Goal: Check status: Check status

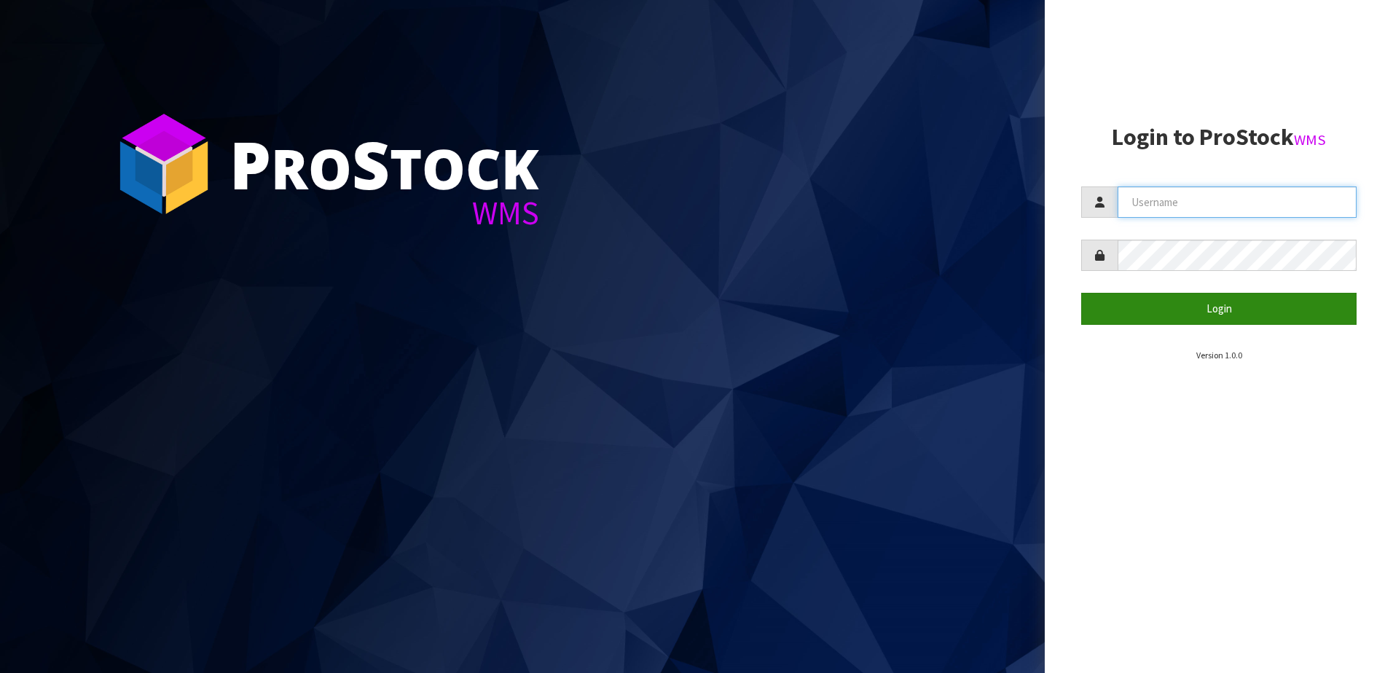
type input "yourreformer"
click at [1153, 309] on button "Login" at bounding box center [1218, 308] width 275 height 31
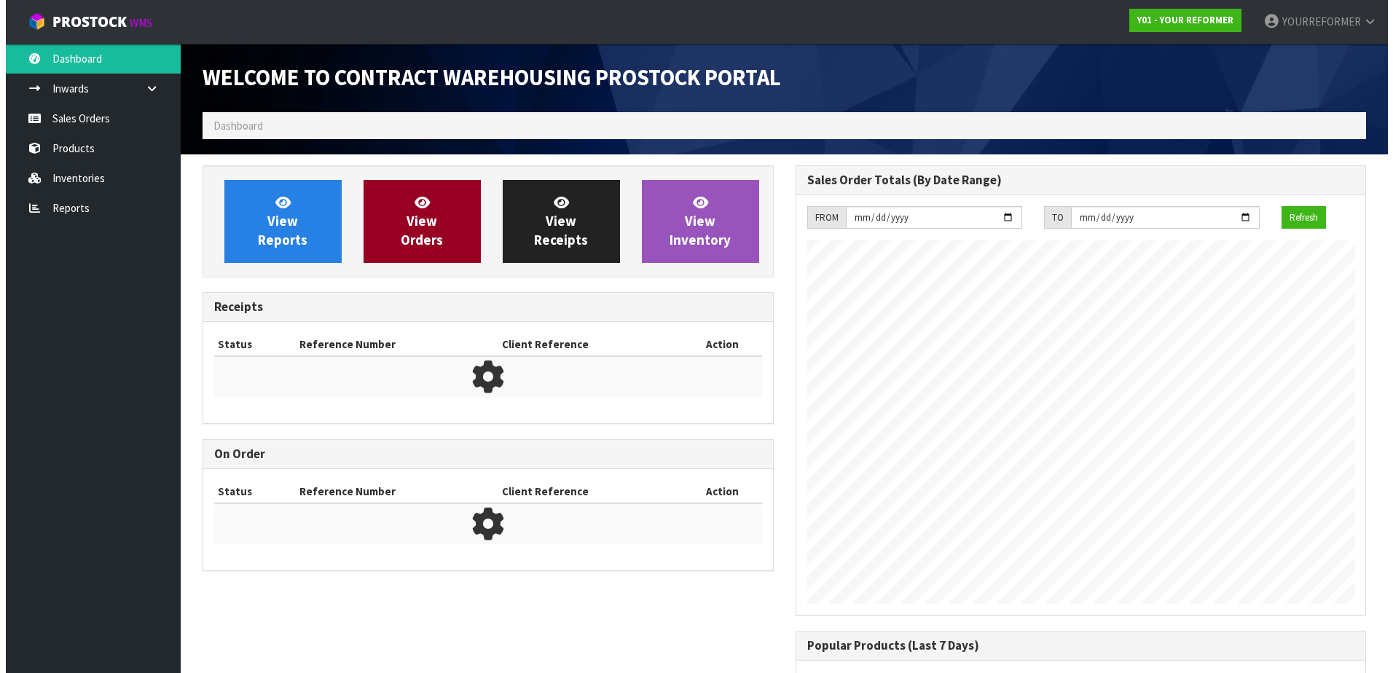
scroll to position [808, 592]
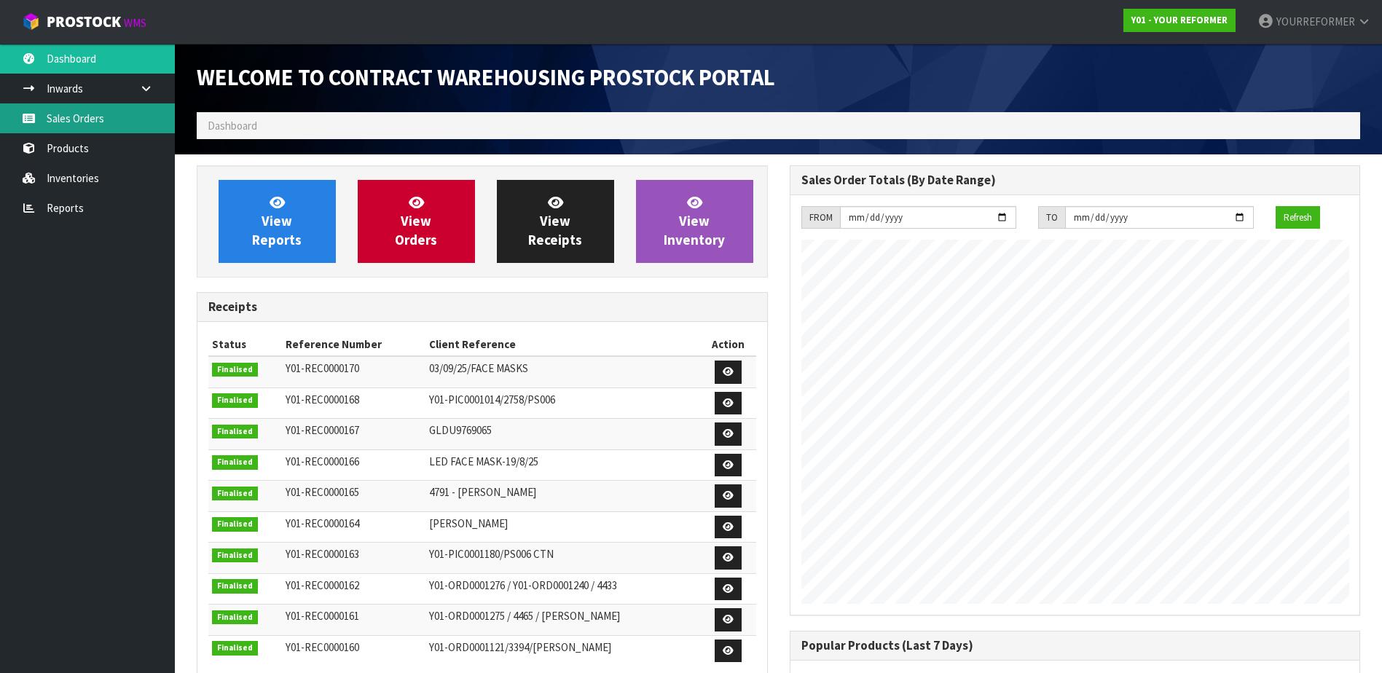
click at [77, 117] on link "Sales Orders" at bounding box center [87, 118] width 175 height 30
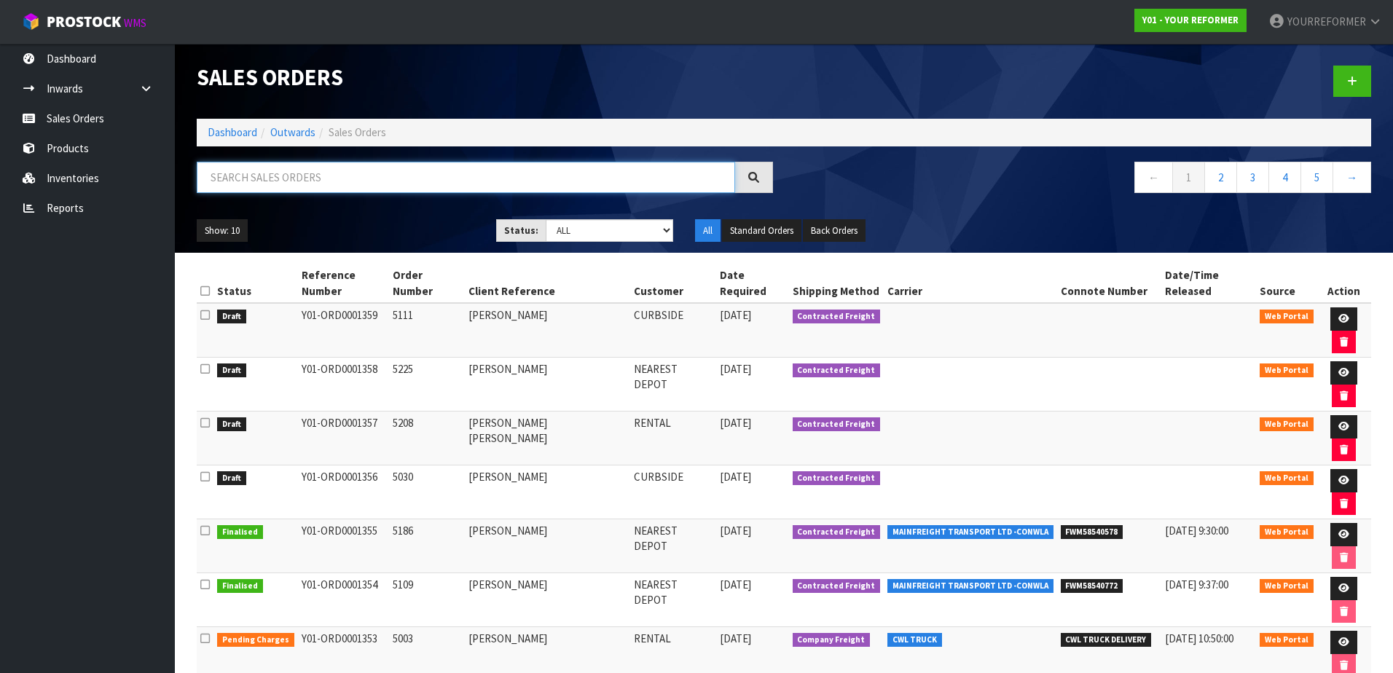
click at [241, 176] on input "text" at bounding box center [466, 177] width 538 height 31
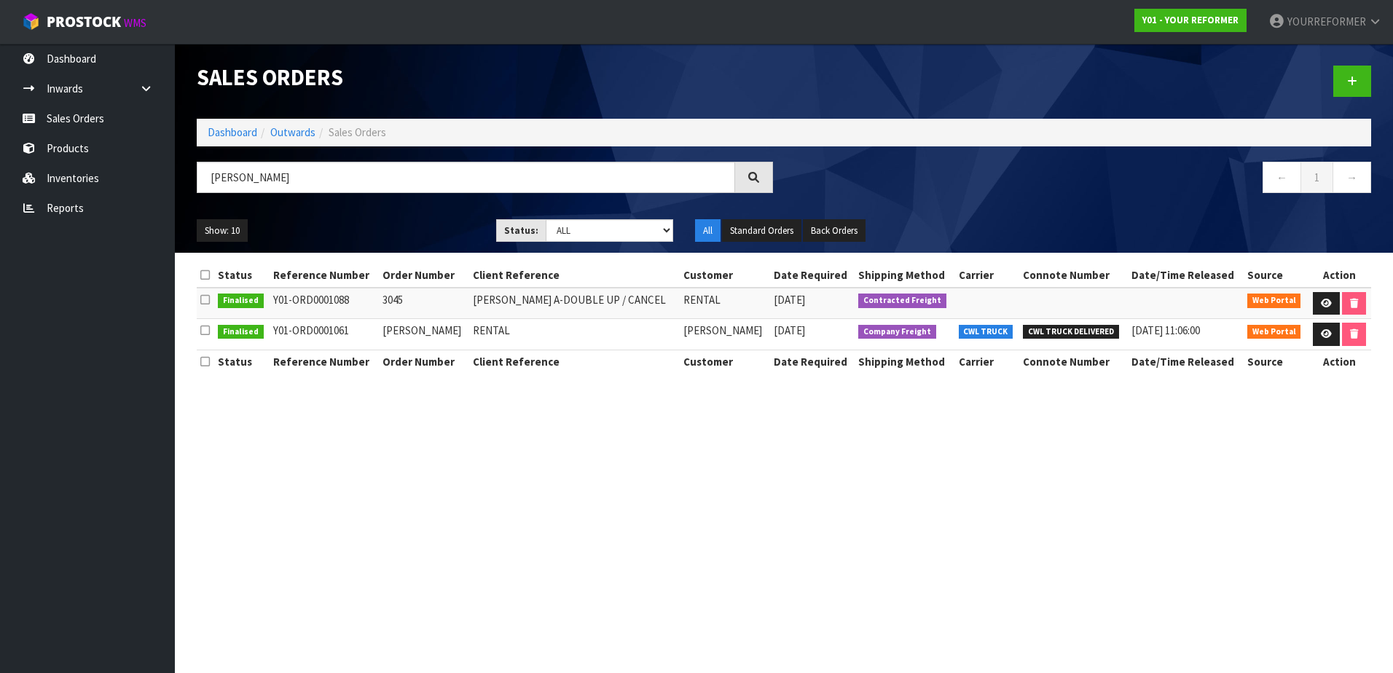
drag, startPoint x: 367, startPoint y: 330, endPoint x: 278, endPoint y: 333, distance: 89.7
click at [278, 333] on td "Y01-ORD0001061" at bounding box center [324, 334] width 109 height 31
copy td "Y01-ORD0001061"
drag, startPoint x: 283, startPoint y: 172, endPoint x: 192, endPoint y: 172, distance: 91.1
click at [192, 172] on div "[PERSON_NAME]" at bounding box center [485, 183] width 598 height 42
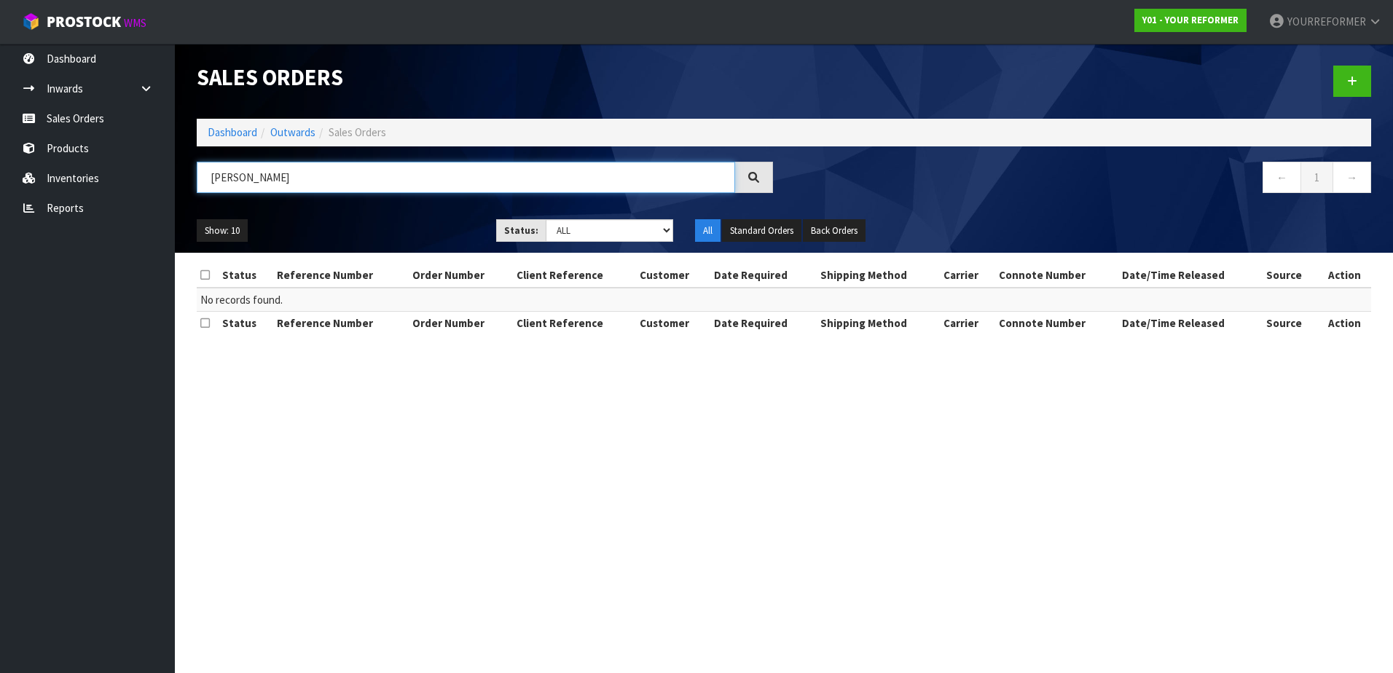
type input "[PERSON_NAME]"
drag, startPoint x: 299, startPoint y: 179, endPoint x: 139, endPoint y: 180, distance: 160.3
click at [139, 180] on body "Toggle navigation ProStock WMS Y01 - YOUR REFORMER YOURREFORMER Logout Dashboar…" at bounding box center [696, 336] width 1393 height 673
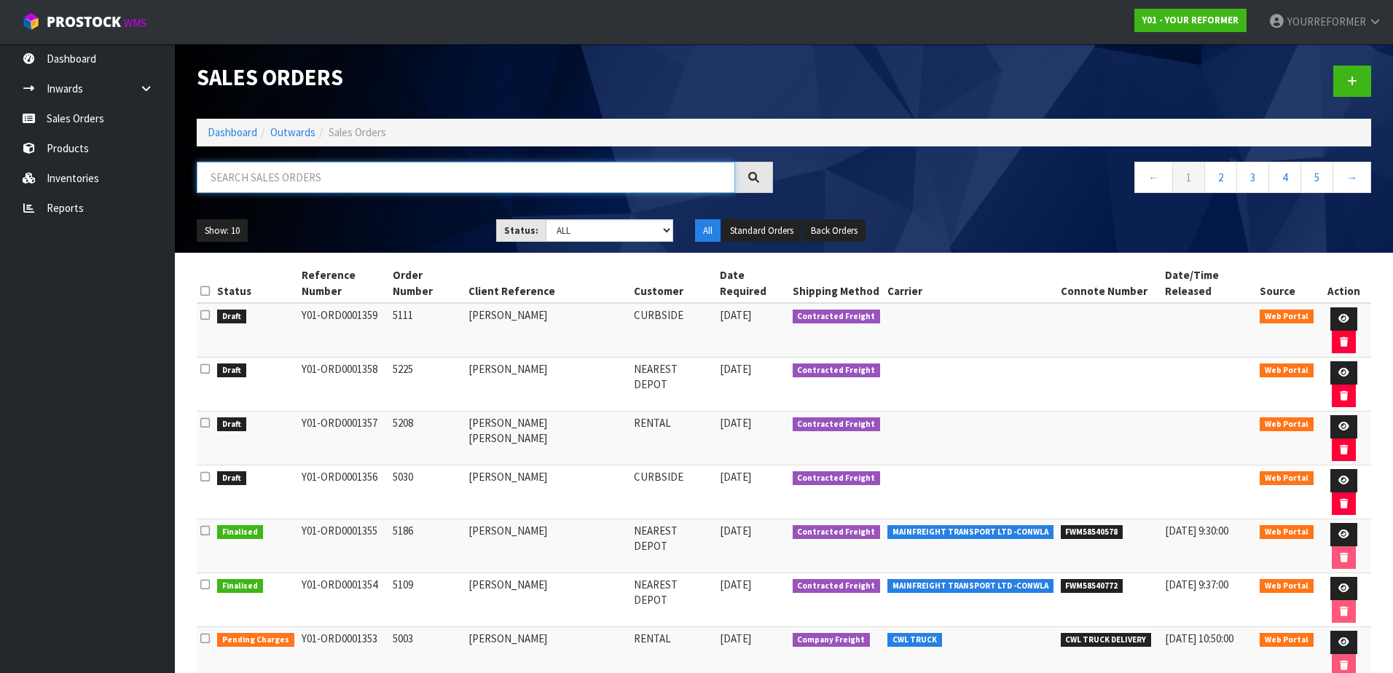
click at [307, 176] on input "text" at bounding box center [466, 177] width 538 height 31
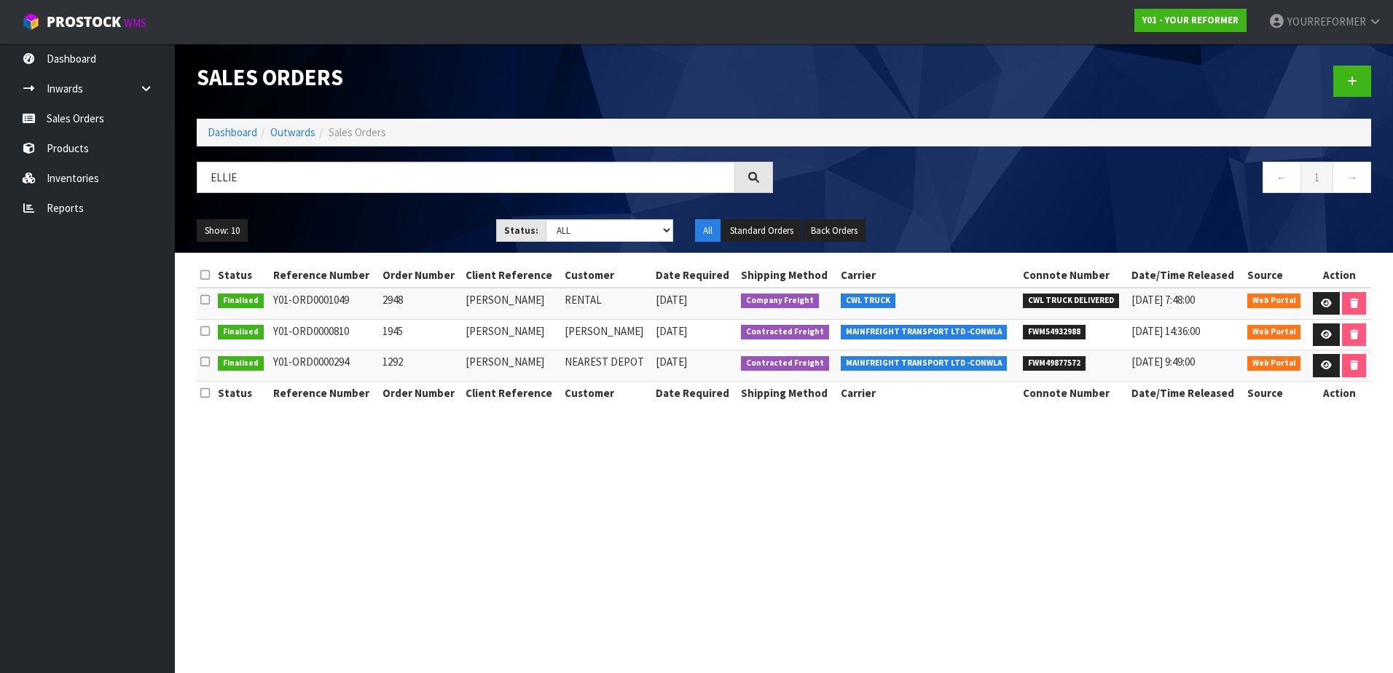
drag, startPoint x: 364, startPoint y: 305, endPoint x: 275, endPoint y: 299, distance: 89.1
click at [275, 299] on td "Y01-ORD0001049" at bounding box center [324, 303] width 109 height 31
drag, startPoint x: 275, startPoint y: 299, endPoint x: 282, endPoint y: 301, distance: 7.4
copy td "Y01-ORD0001049"
drag, startPoint x: 262, startPoint y: 182, endPoint x: 183, endPoint y: 169, distance: 80.5
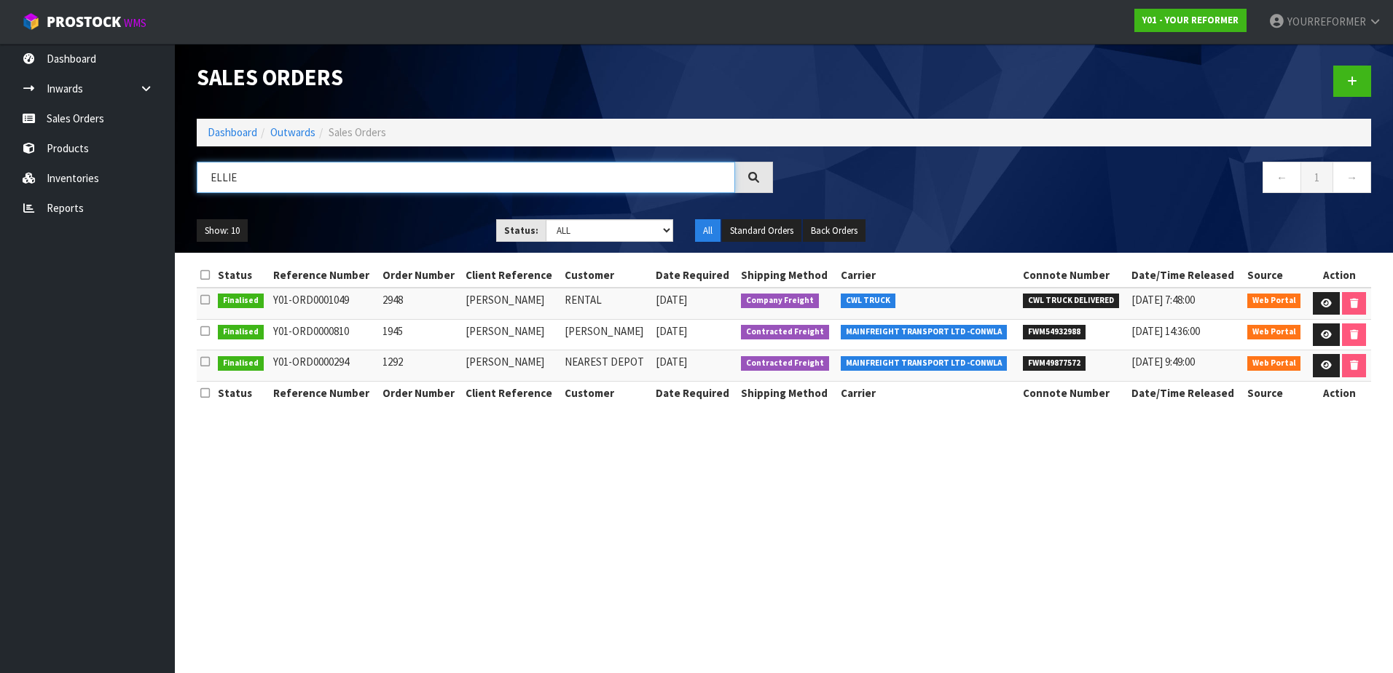
click at [183, 169] on header "Sales Orders Dashboard Outwards Sales Orders [PERSON_NAME] ← 1 → Show: 10 5 10 …" at bounding box center [784, 148] width 1218 height 209
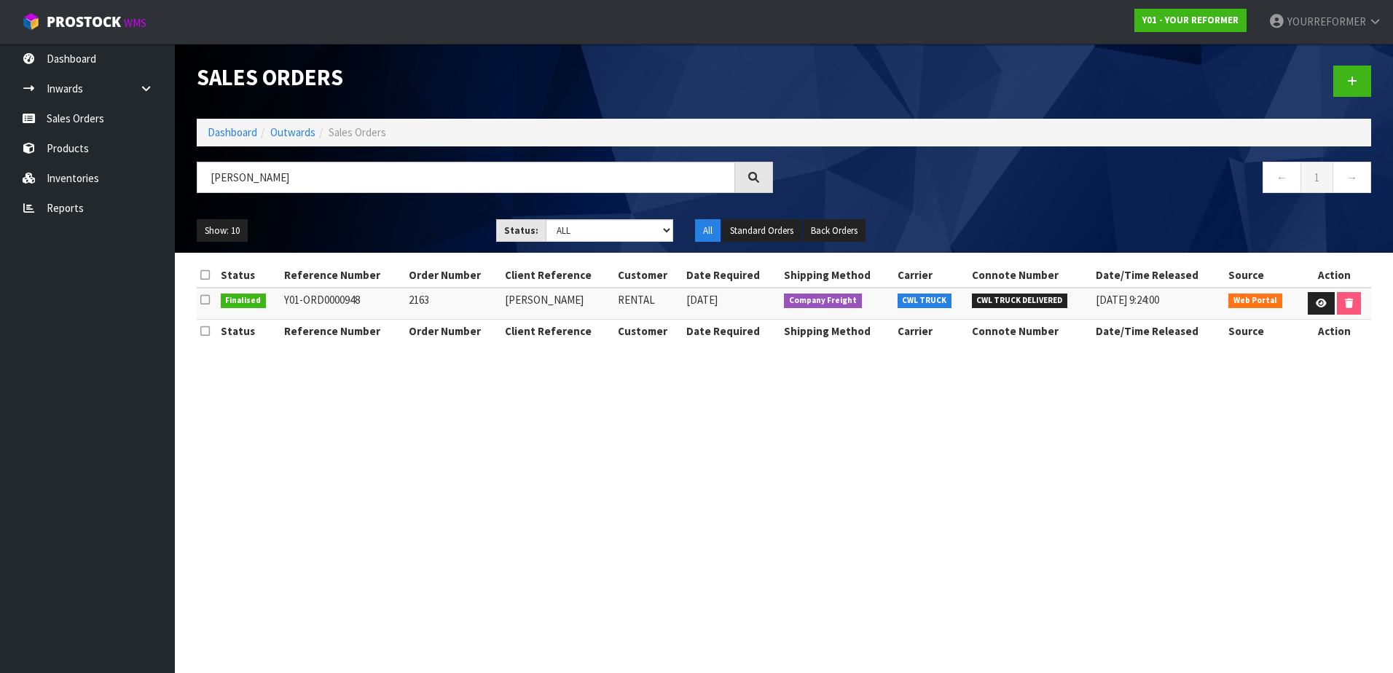
drag, startPoint x: 365, startPoint y: 299, endPoint x: 285, endPoint y: 299, distance: 80.2
click at [285, 299] on td "Y01-ORD0000948" at bounding box center [343, 303] width 125 height 31
drag, startPoint x: 285, startPoint y: 299, endPoint x: 294, endPoint y: 299, distance: 9.5
copy td "Y01-ORD0000948"
drag, startPoint x: 287, startPoint y: 172, endPoint x: 162, endPoint y: 176, distance: 125.4
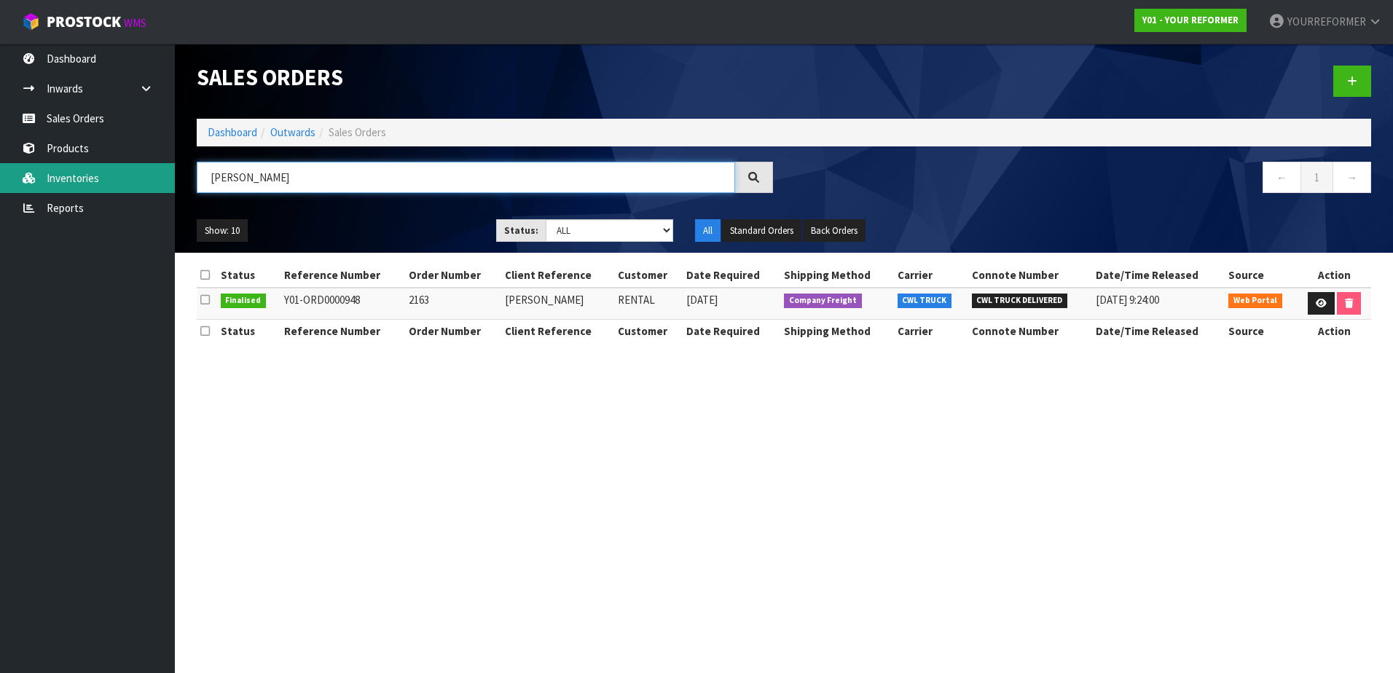
click at [162, 176] on body "Toggle navigation ProStock WMS Y01 - YOUR REFORMER YOURREFORMER Logout Dashboar…" at bounding box center [696, 336] width 1393 height 673
drag, startPoint x: 373, startPoint y: 299, endPoint x: 285, endPoint y: 299, distance: 88.2
click at [285, 299] on td "Y01-ORD0001016" at bounding box center [343, 303] width 125 height 31
drag, startPoint x: 285, startPoint y: 299, endPoint x: 294, endPoint y: 301, distance: 8.9
copy td "Y01-ORD0001016"
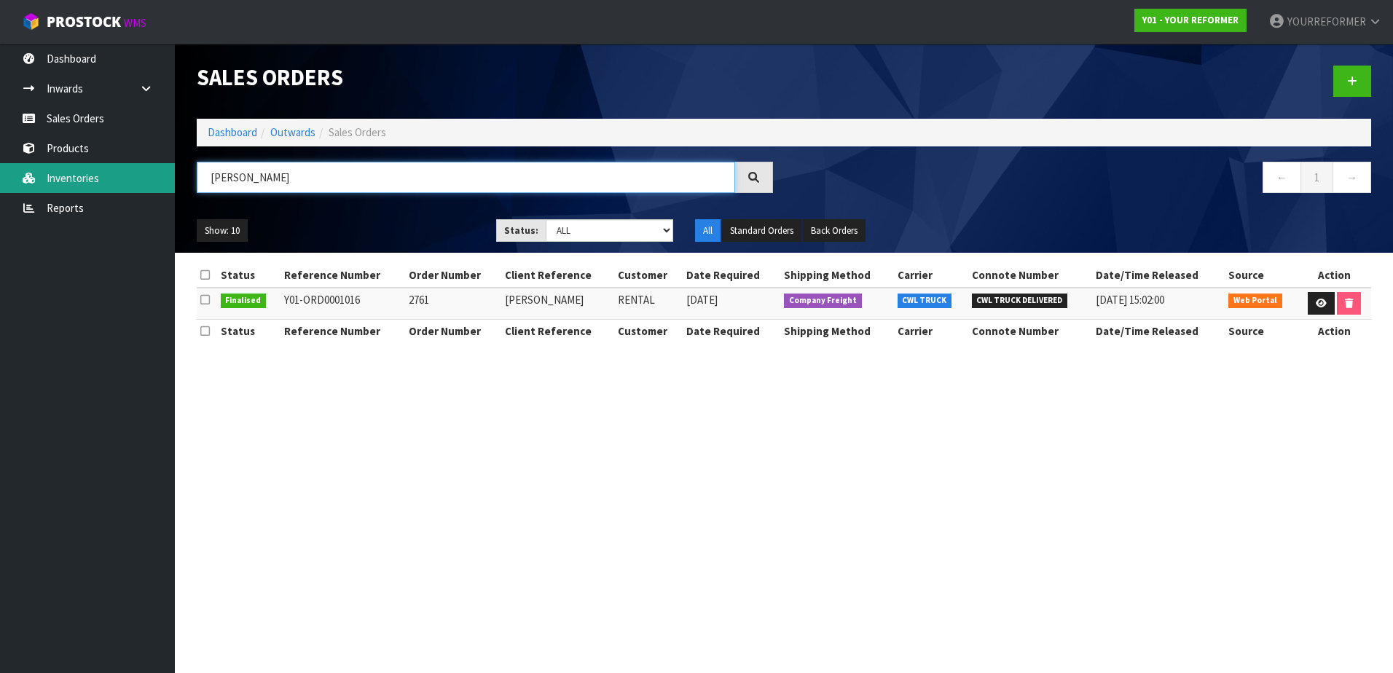
drag, startPoint x: 269, startPoint y: 179, endPoint x: 170, endPoint y: 179, distance: 99.1
click at [170, 179] on body "Toggle navigation ProStock WMS Y01 - YOUR REFORMER YOURREFORMER Logout Dashboar…" at bounding box center [696, 336] width 1393 height 673
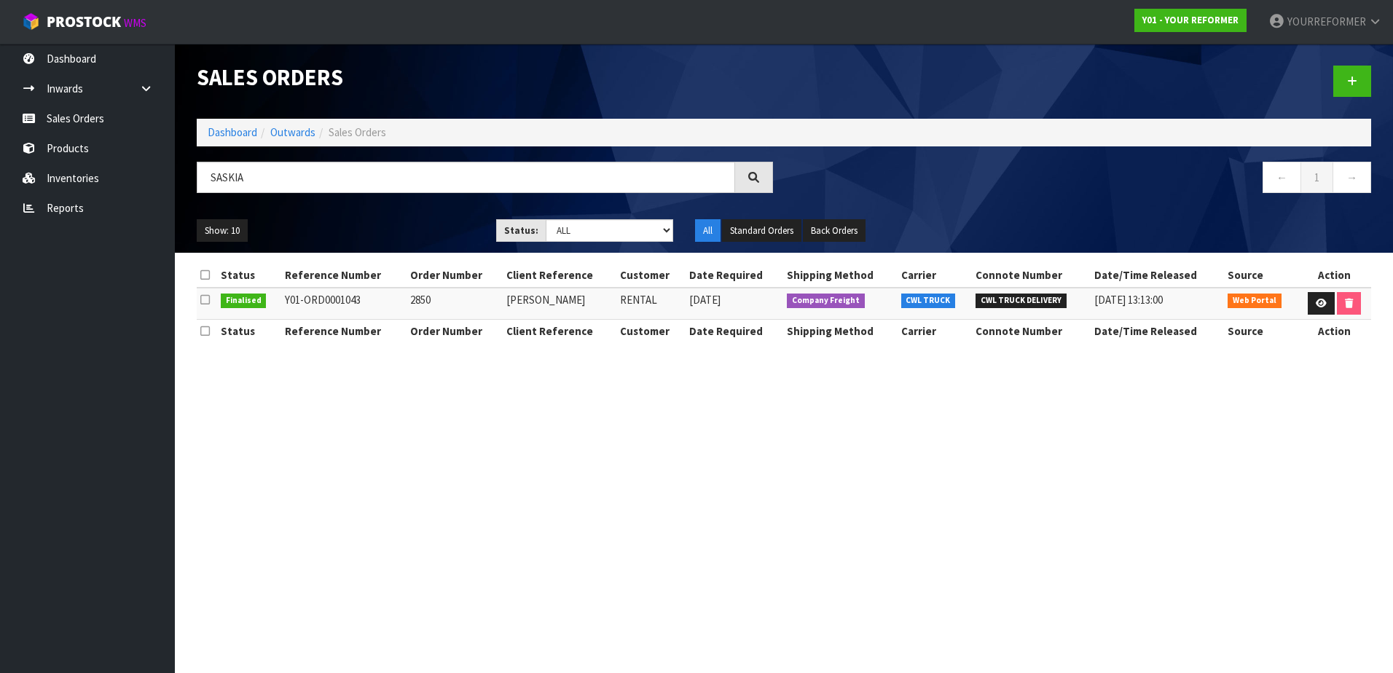
drag, startPoint x: 373, startPoint y: 298, endPoint x: 283, endPoint y: 298, distance: 89.6
click at [283, 298] on td "Y01-ORD0001043" at bounding box center [343, 303] width 125 height 31
drag, startPoint x: 283, startPoint y: 298, endPoint x: 299, endPoint y: 300, distance: 16.2
copy td "Y01-ORD0001043"
drag, startPoint x: 251, startPoint y: 180, endPoint x: 200, endPoint y: 176, distance: 50.5
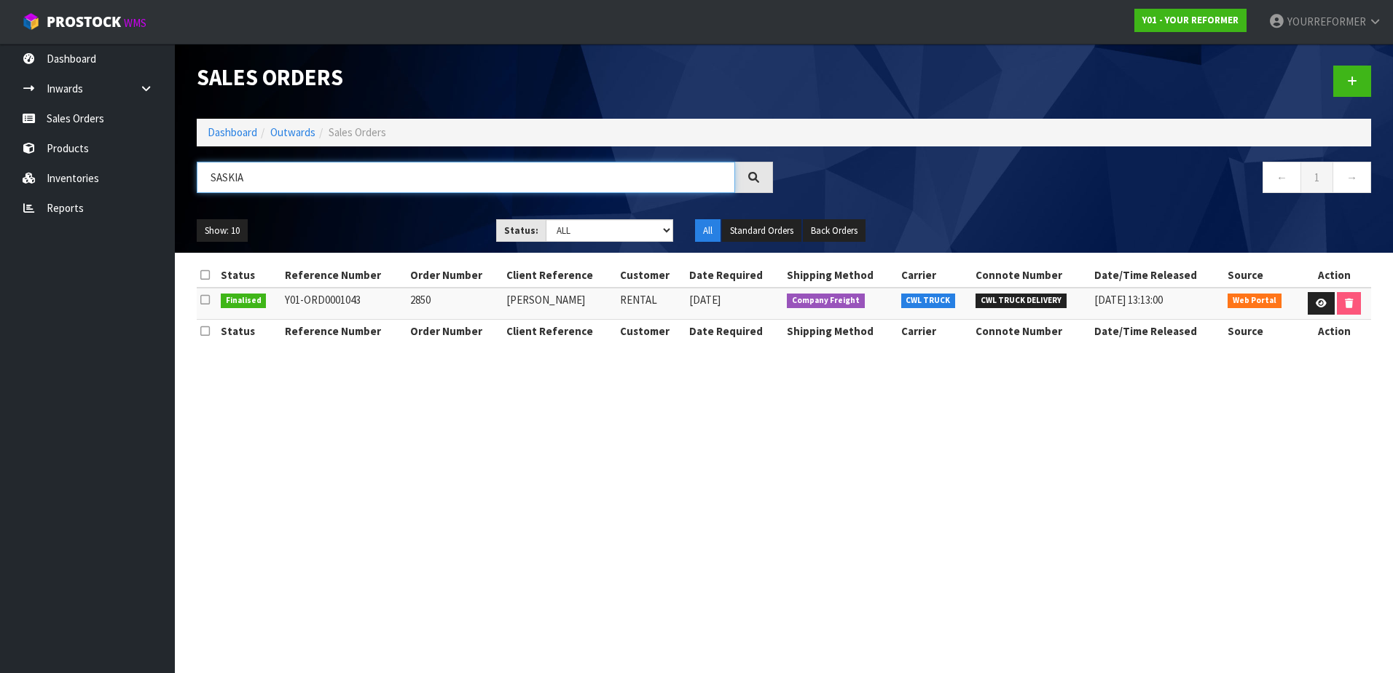
click at [200, 176] on input "SASKIA" at bounding box center [466, 177] width 538 height 31
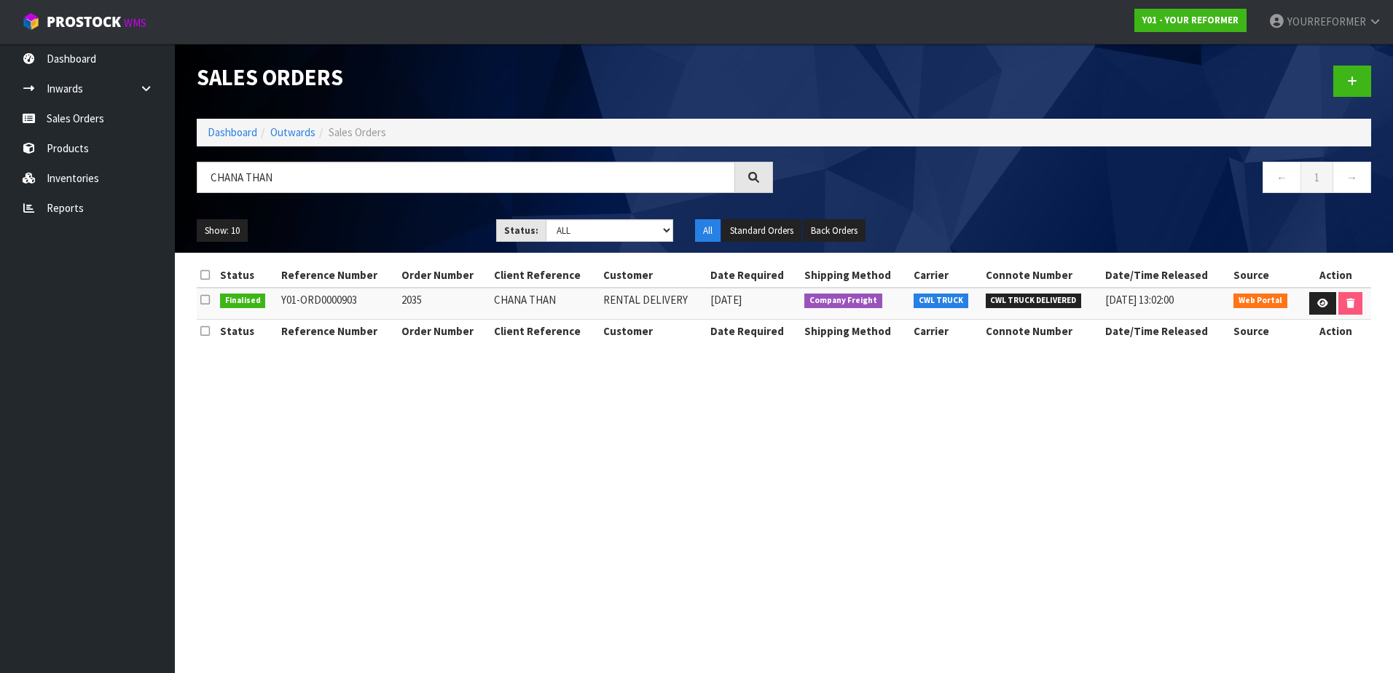
drag, startPoint x: 369, startPoint y: 301, endPoint x: 281, endPoint y: 303, distance: 88.2
click at [281, 303] on td "Y01-ORD0000903" at bounding box center [338, 303] width 120 height 31
drag, startPoint x: 281, startPoint y: 303, endPoint x: 293, endPoint y: 300, distance: 12.7
copy td "Y01-ORD0000903"
drag, startPoint x: 286, startPoint y: 173, endPoint x: 175, endPoint y: 171, distance: 111.5
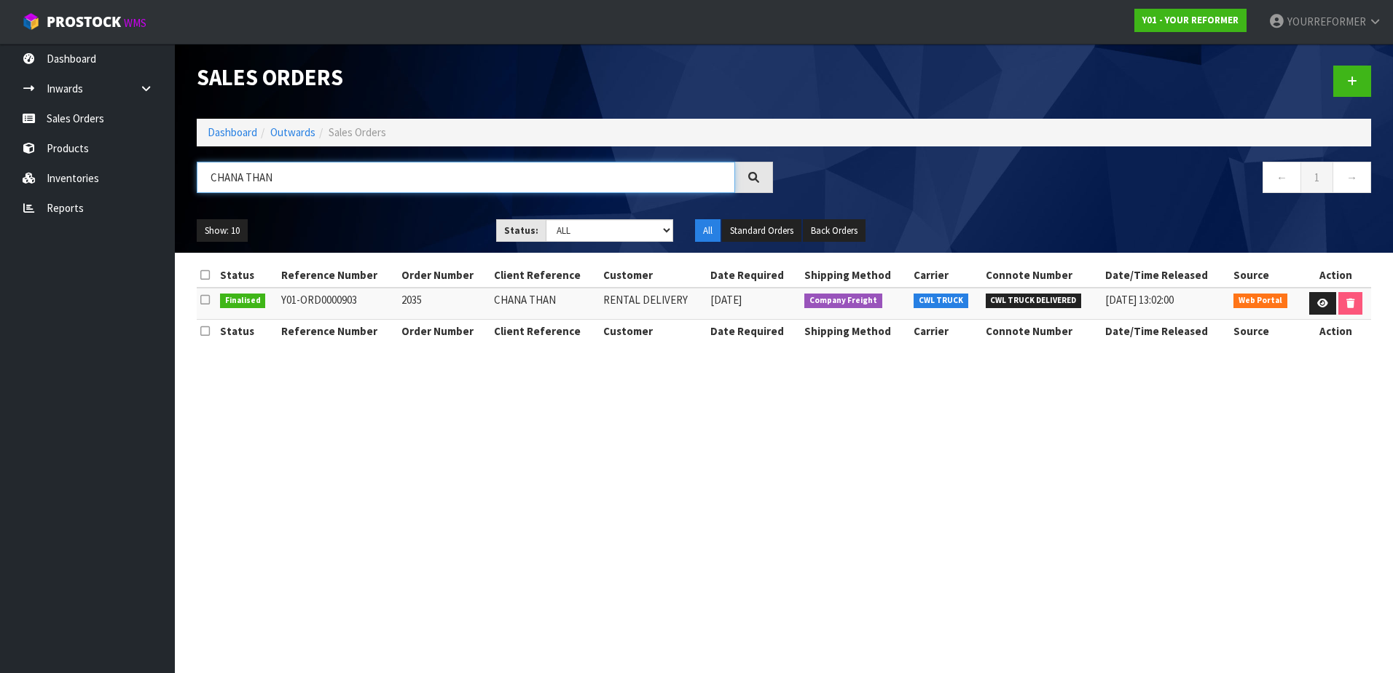
click at [175, 171] on header "Sales Orders Dashboard Outwards Sales Orders CHANA THAN ← 1 → Show: 10 5 10 25 …" at bounding box center [784, 148] width 1218 height 209
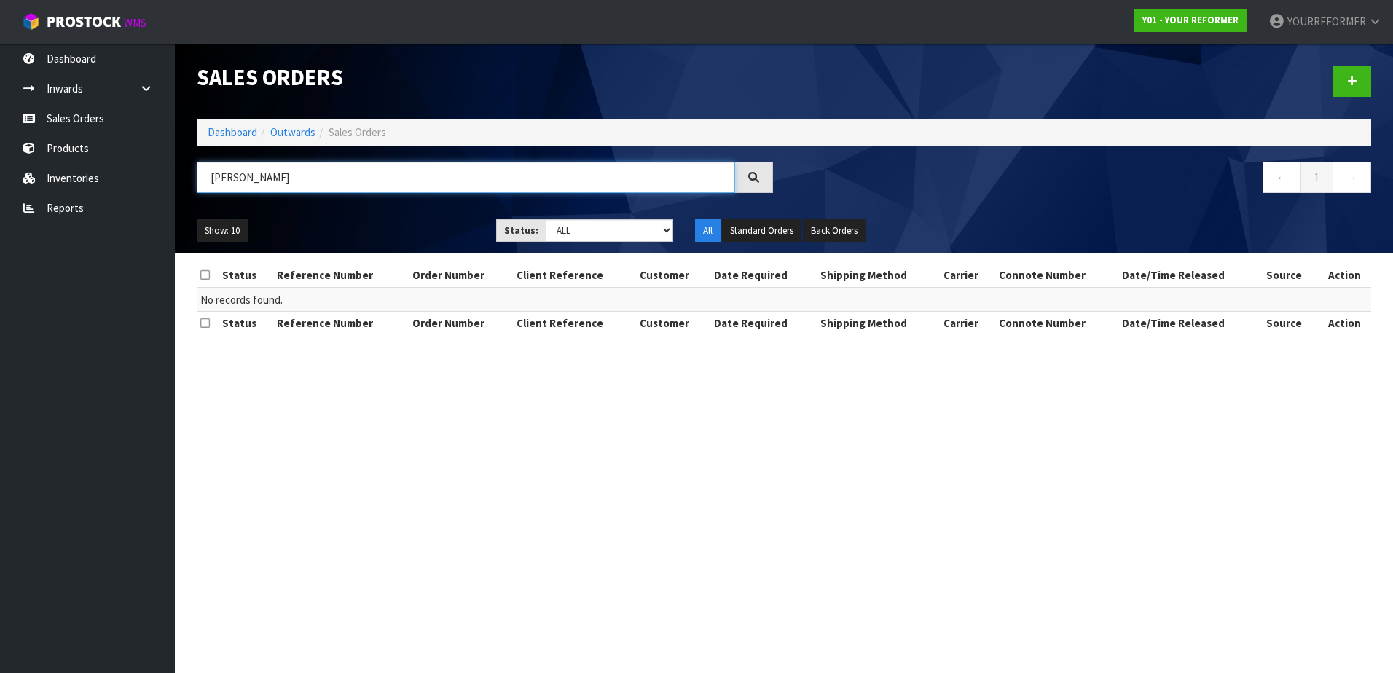
drag, startPoint x: 277, startPoint y: 179, endPoint x: 192, endPoint y: 175, distance: 85.3
click at [192, 175] on div "[PERSON_NAME]" at bounding box center [485, 183] width 598 height 42
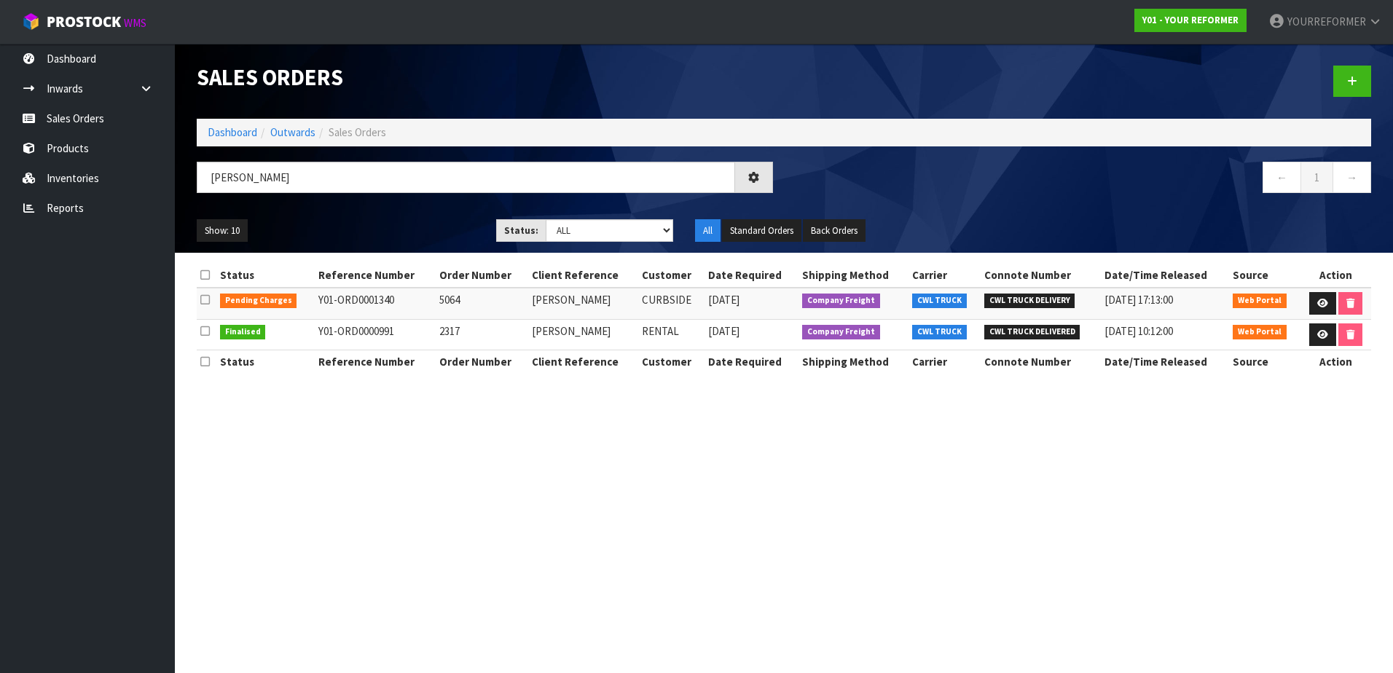
drag, startPoint x: 406, startPoint y: 332, endPoint x: 316, endPoint y: 329, distance: 90.4
click at [316, 329] on td "Y01-ORD0000991" at bounding box center [375, 334] width 121 height 31
drag, startPoint x: 316, startPoint y: 329, endPoint x: 327, endPoint y: 328, distance: 11.7
copy td "Y01-ORD0000991"
drag, startPoint x: 270, startPoint y: 180, endPoint x: 188, endPoint y: 177, distance: 81.7
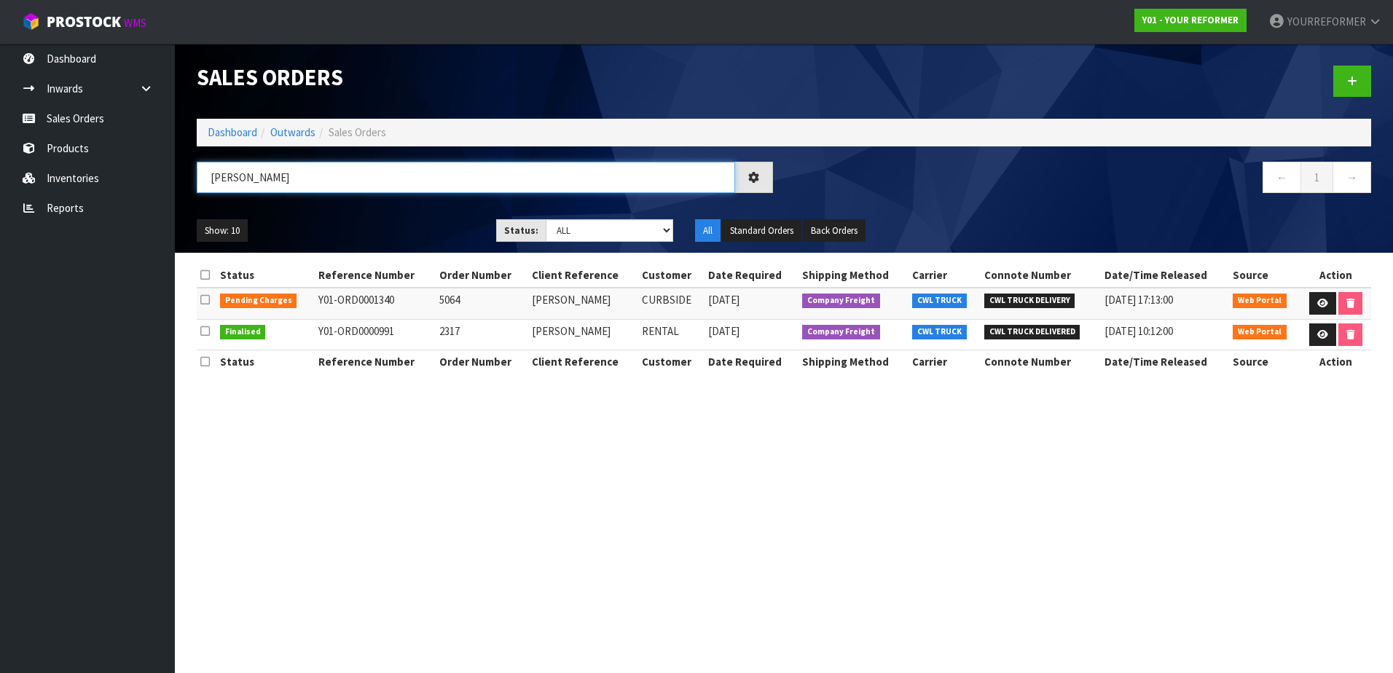
click at [188, 177] on div "[PERSON_NAME]" at bounding box center [485, 183] width 598 height 42
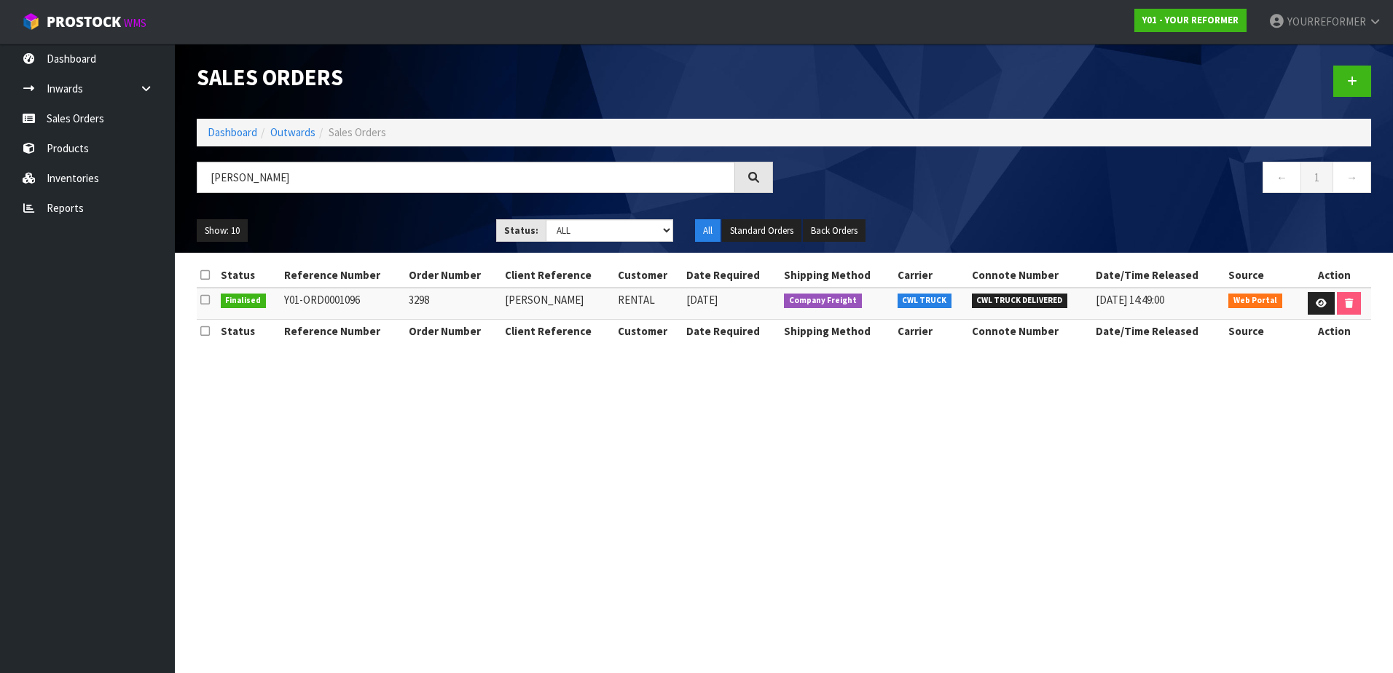
drag, startPoint x: 367, startPoint y: 299, endPoint x: 285, endPoint y: 299, distance: 81.6
click at [285, 299] on td "Y01-ORD0001096" at bounding box center [343, 303] width 125 height 31
copy td "Y01-ORD0001096"
drag, startPoint x: 265, startPoint y: 176, endPoint x: 200, endPoint y: 176, distance: 64.1
click at [200, 176] on input "[PERSON_NAME]" at bounding box center [466, 177] width 538 height 31
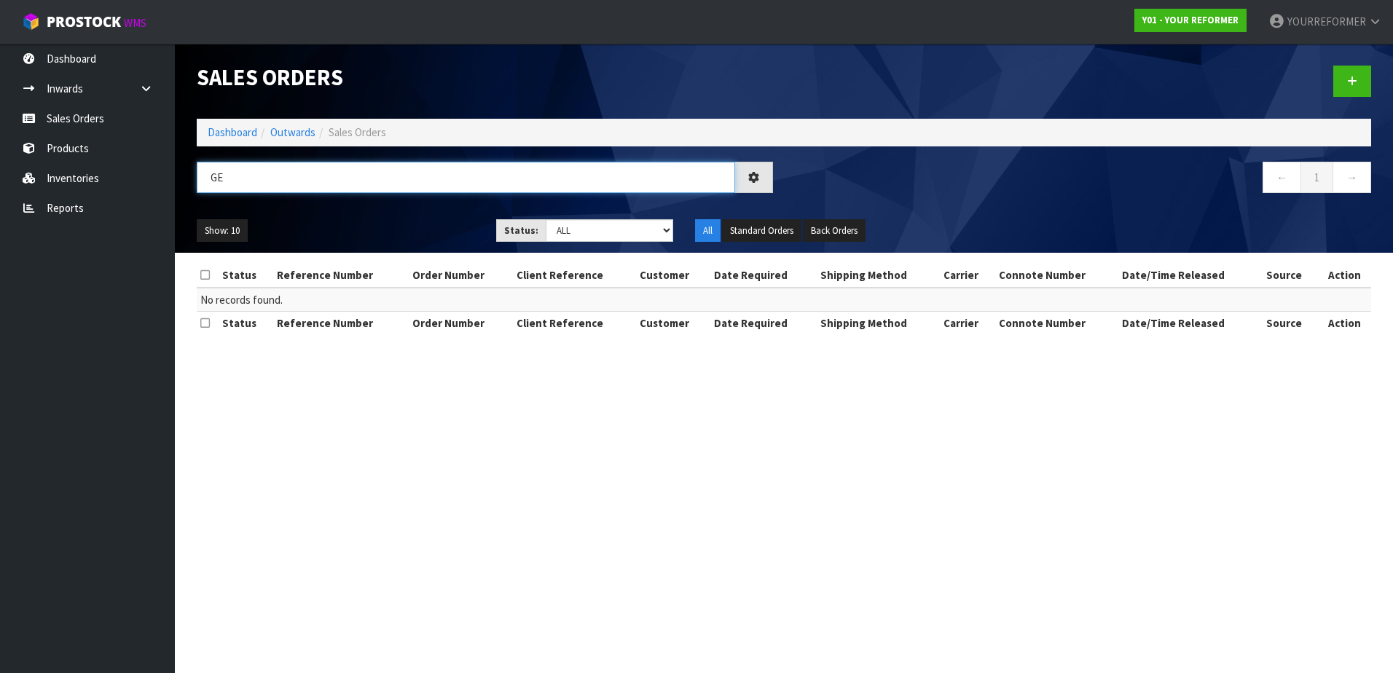
type input "G"
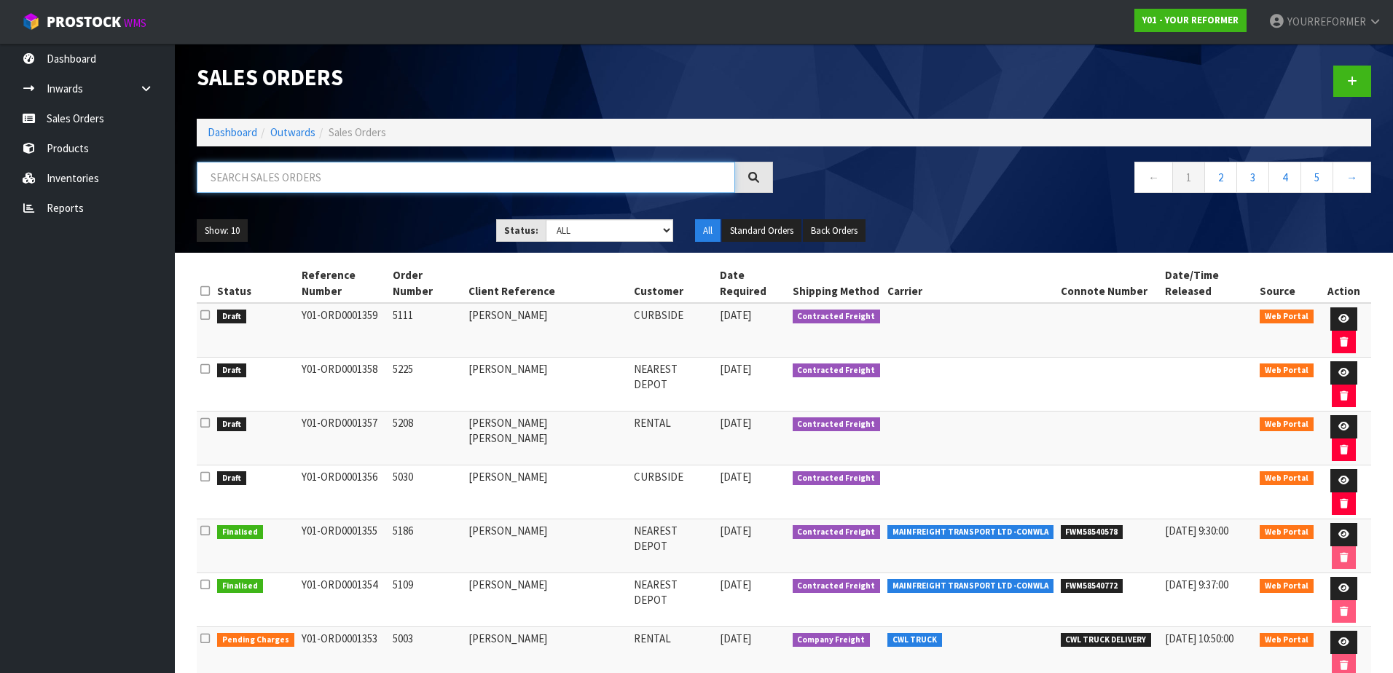
click at [295, 180] on input "text" at bounding box center [466, 177] width 538 height 31
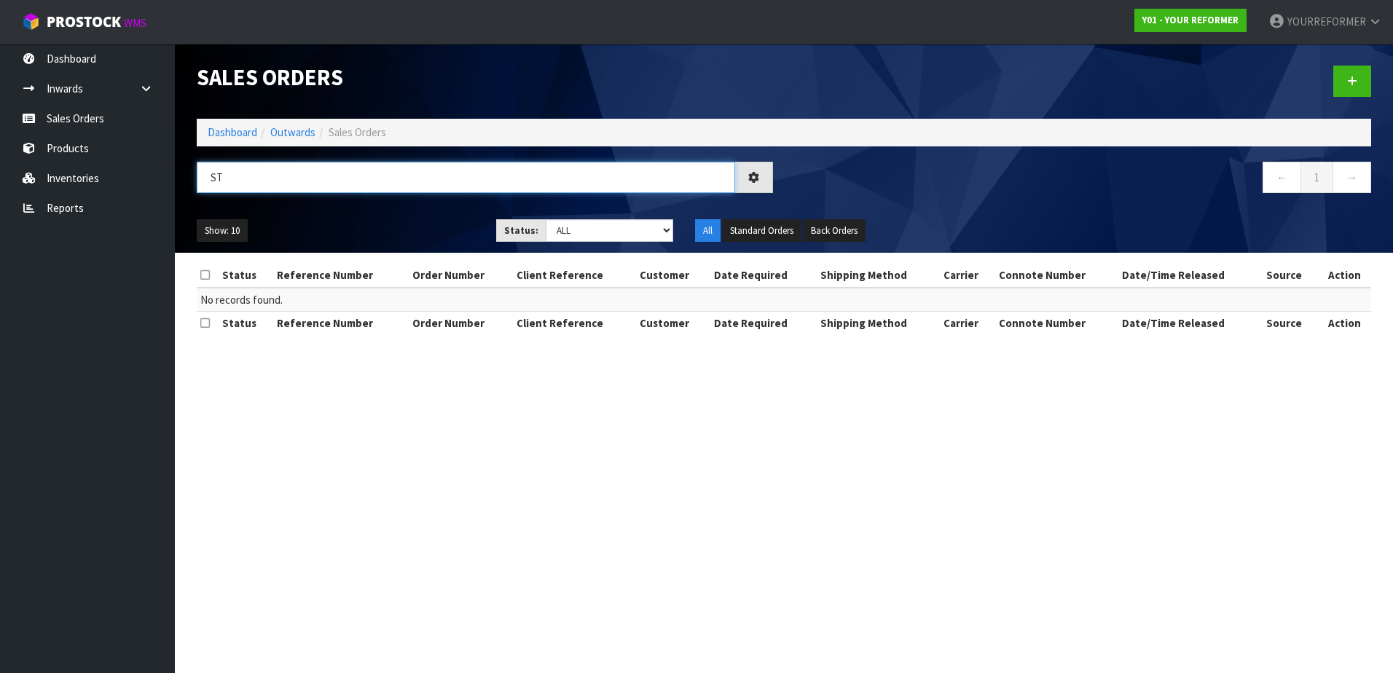
type input "S"
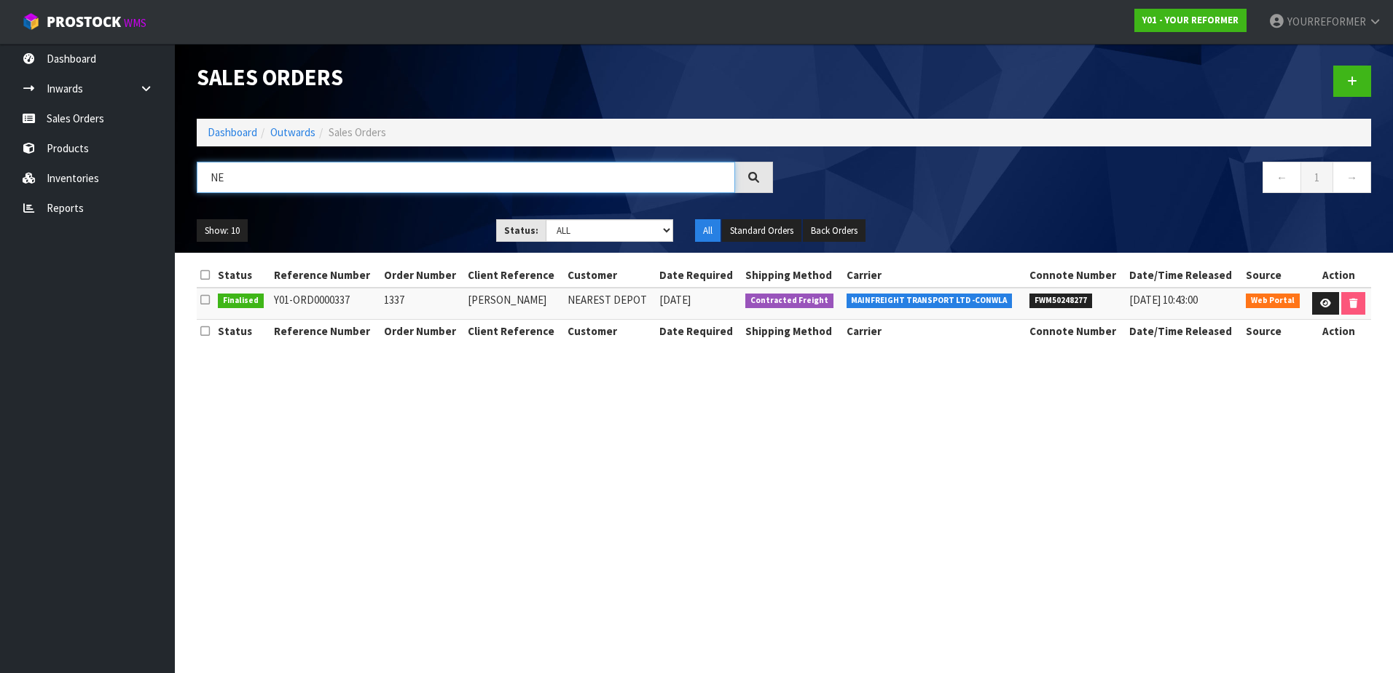
type input "N"
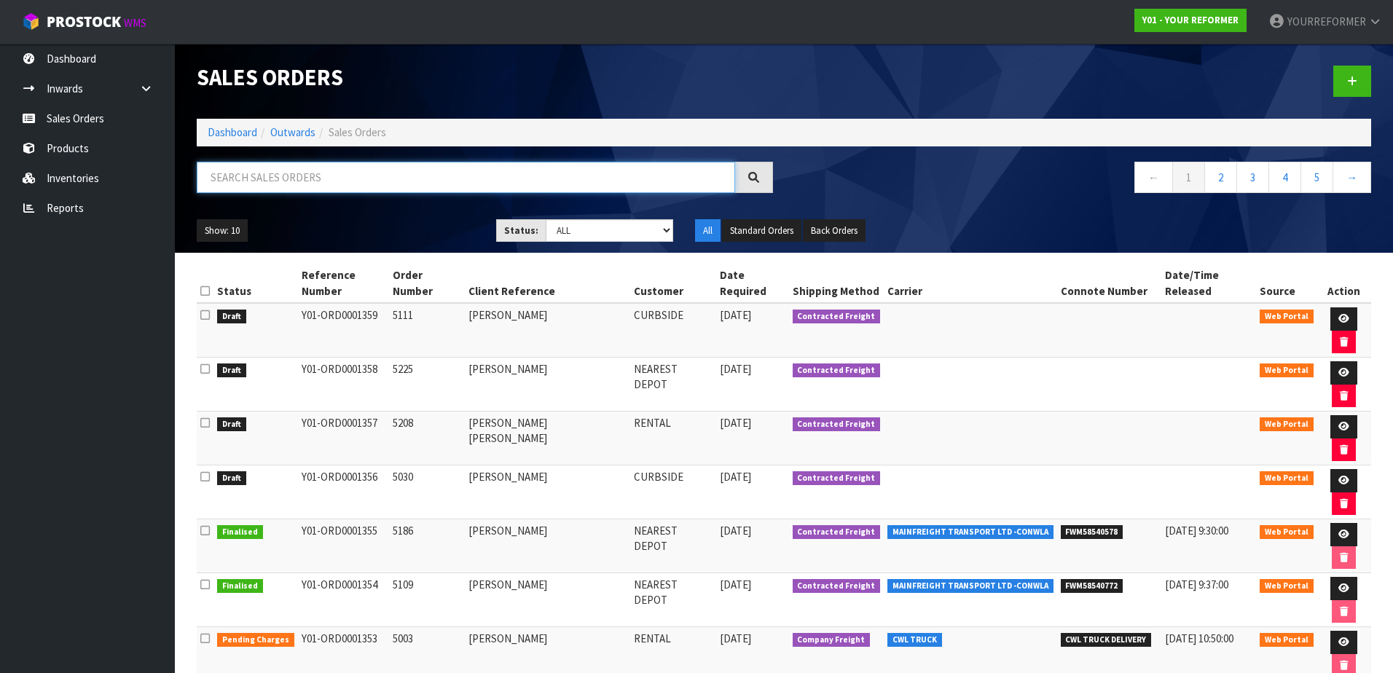
click at [314, 182] on input "text" at bounding box center [466, 177] width 538 height 31
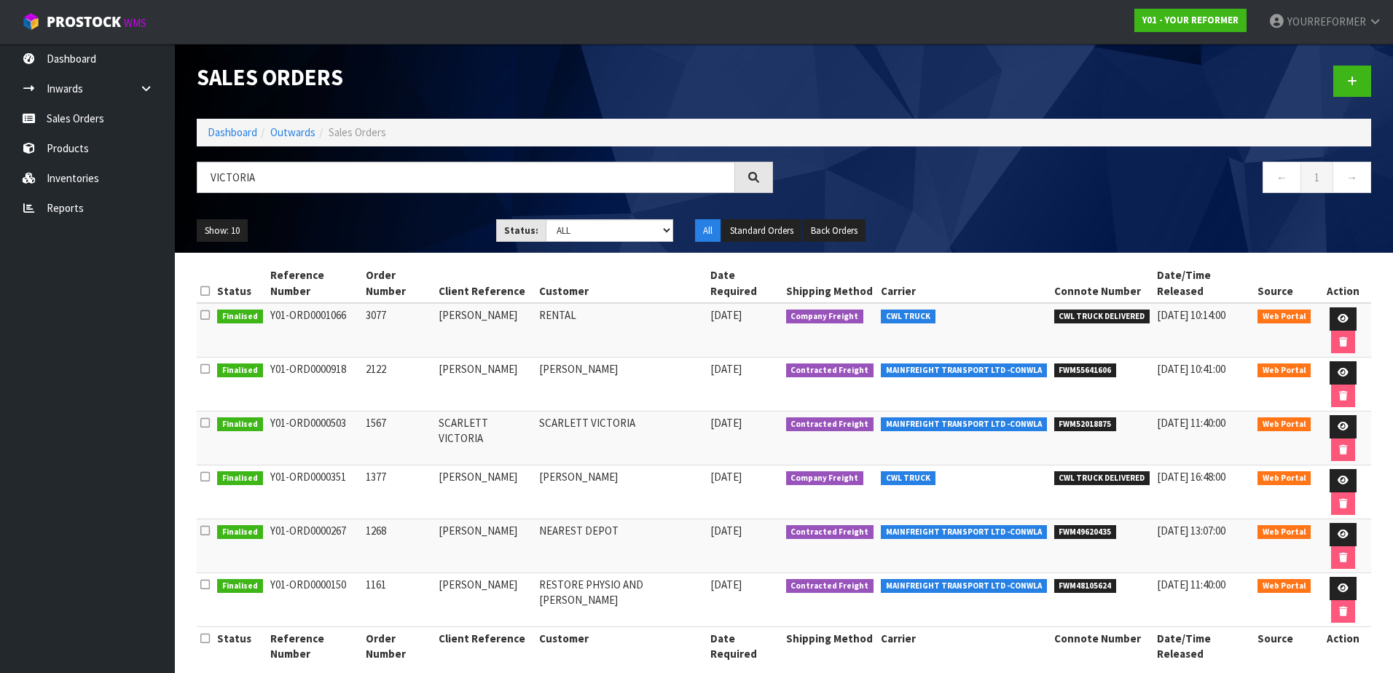
drag, startPoint x: 352, startPoint y: 299, endPoint x: 270, endPoint y: 297, distance: 82.4
click at [270, 303] on td "Y01-ORD0001066" at bounding box center [314, 330] width 95 height 55
copy td "Y01-ORD0001066"
drag, startPoint x: 265, startPoint y: 181, endPoint x: 167, endPoint y: 178, distance: 98.4
click at [167, 178] on body "Toggle navigation ProStock WMS Y01 - YOUR REFORMER YOURREFORMER Logout Dashboar…" at bounding box center [696, 336] width 1393 height 673
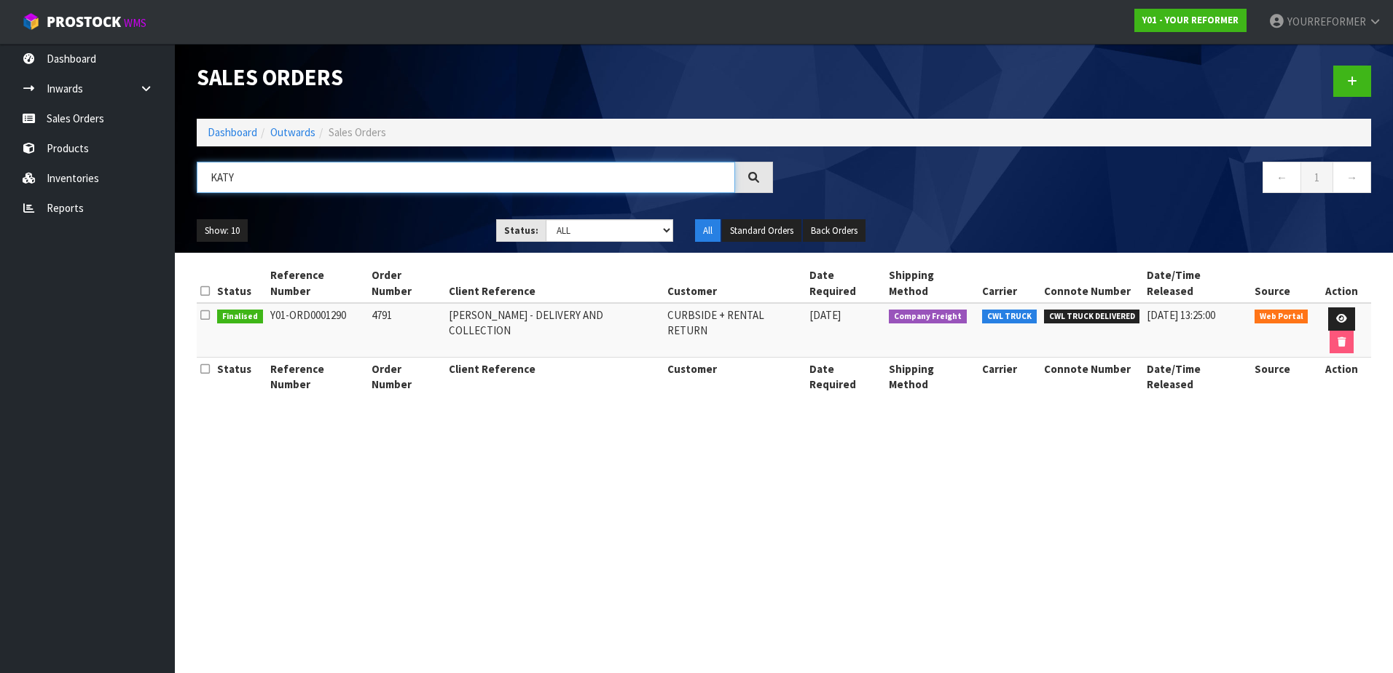
click at [281, 179] on input "KATY" at bounding box center [466, 177] width 538 height 31
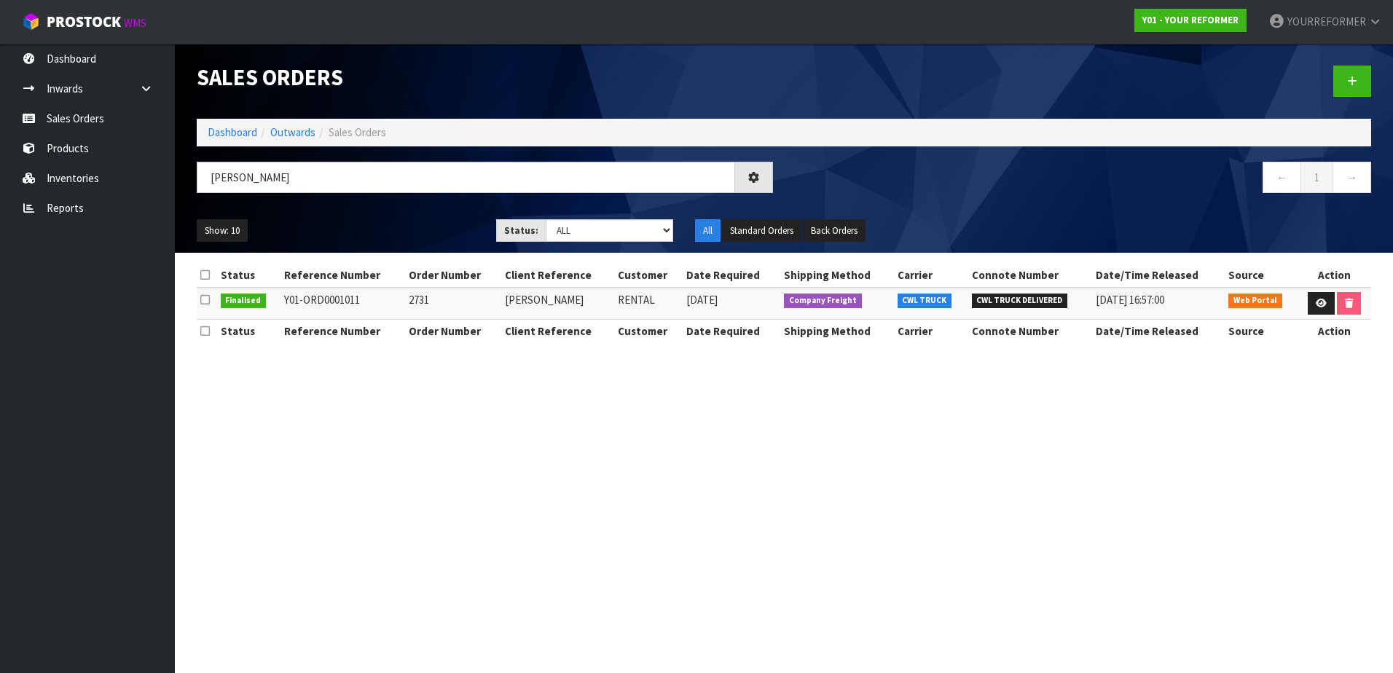
drag, startPoint x: 359, startPoint y: 304, endPoint x: 285, endPoint y: 300, distance: 74.4
click at [285, 300] on td "Y01-ORD0001011" at bounding box center [343, 303] width 125 height 31
copy td "Y01-ORD0001011"
click at [290, 180] on input "[PERSON_NAME]" at bounding box center [466, 177] width 538 height 31
type input "K"
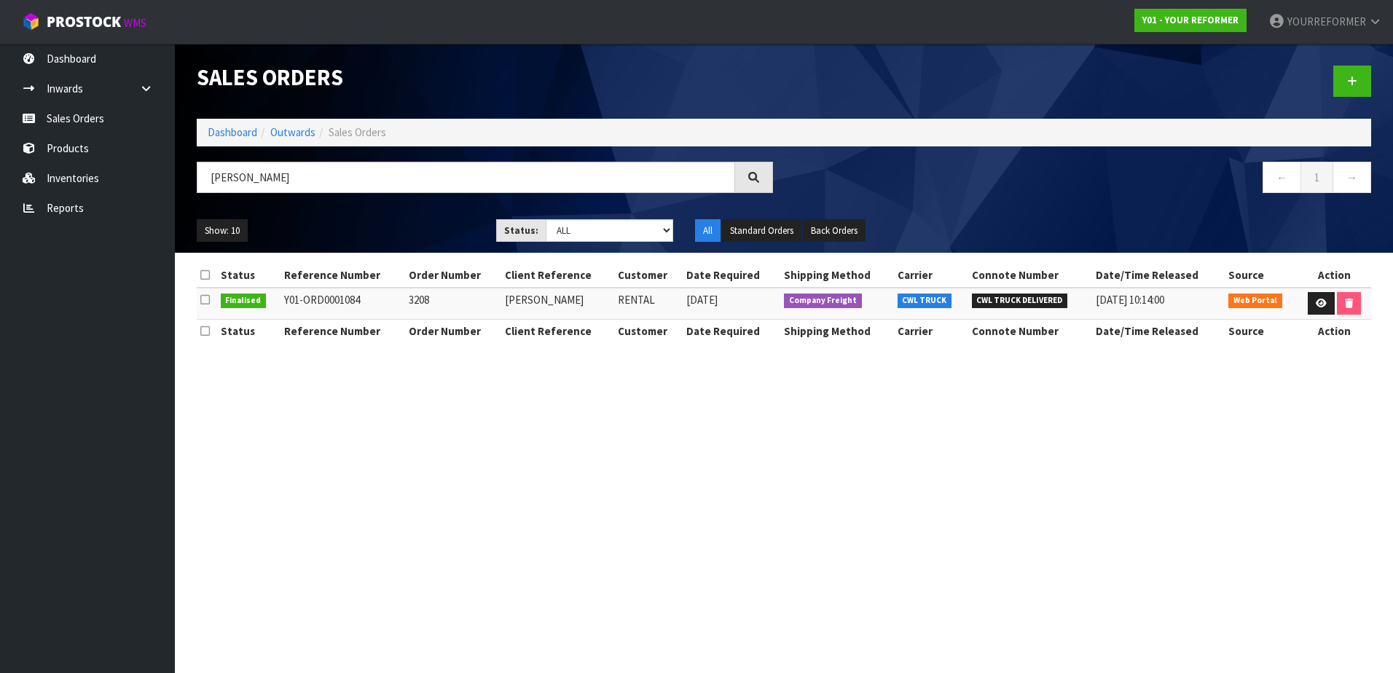
drag, startPoint x: 368, startPoint y: 301, endPoint x: 284, endPoint y: 303, distance: 83.8
click at [284, 303] on td "Y01-ORD0001084" at bounding box center [343, 303] width 125 height 31
drag, startPoint x: 275, startPoint y: 180, endPoint x: 188, endPoint y: 174, distance: 86.9
click at [190, 175] on div "[PERSON_NAME]" at bounding box center [485, 183] width 598 height 42
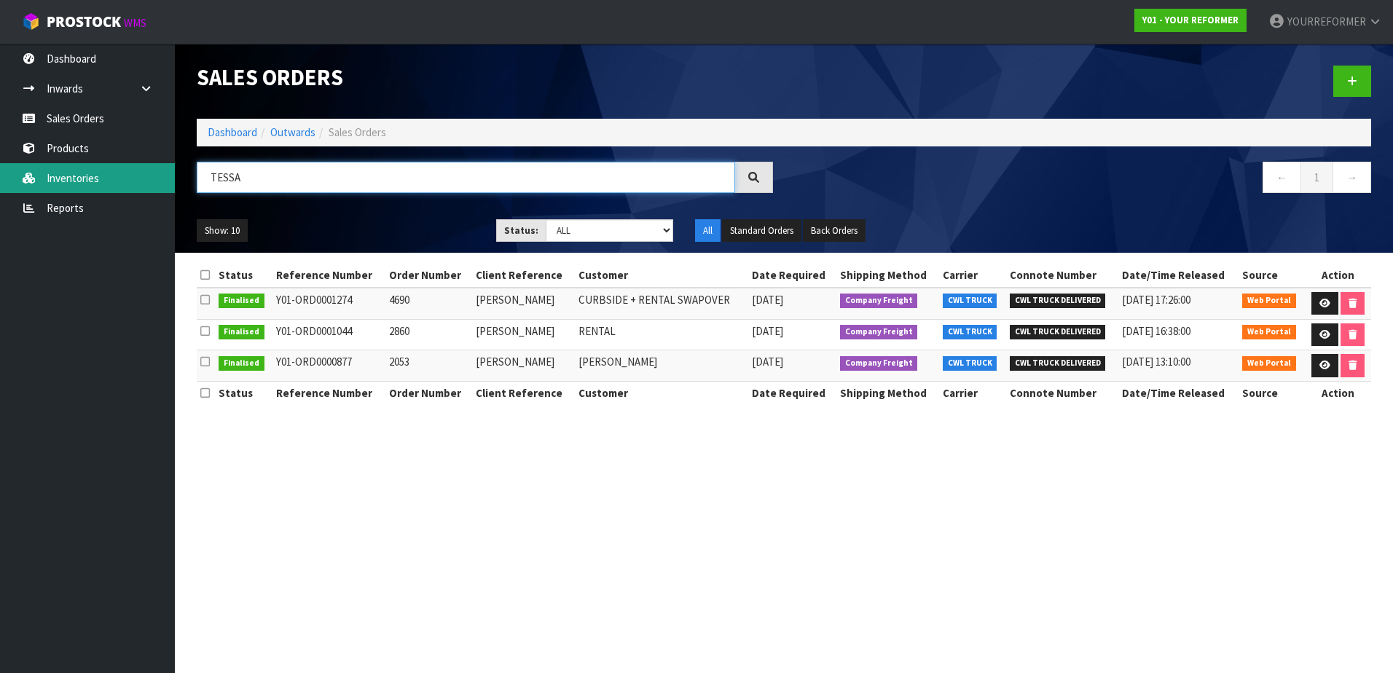
drag, startPoint x: 269, startPoint y: 181, endPoint x: 126, endPoint y: 179, distance: 142.8
click at [127, 183] on body "Toggle navigation ProStock WMS Y01 - YOUR REFORMER YOURREFORMER Logout Dashboar…" at bounding box center [696, 336] width 1393 height 673
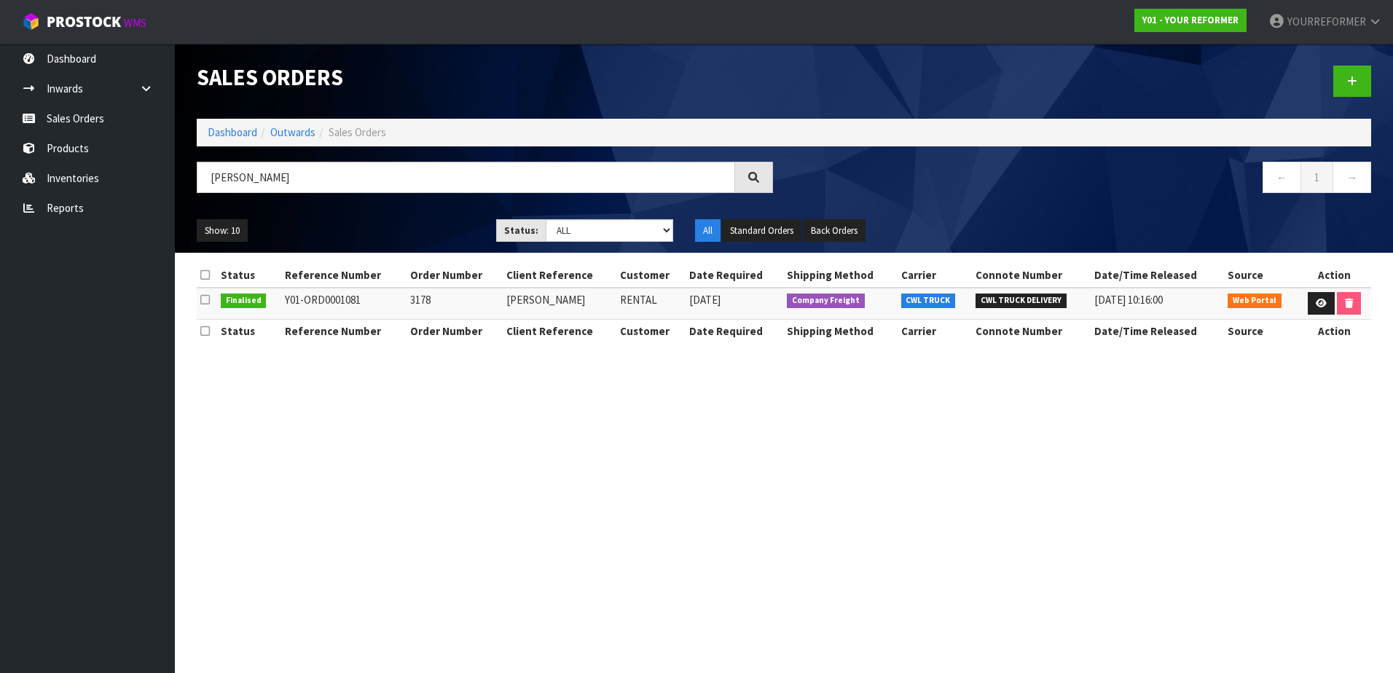
drag, startPoint x: 373, startPoint y: 300, endPoint x: 286, endPoint y: 304, distance: 87.5
click at [286, 304] on td "Y01-ORD0001081" at bounding box center [343, 303] width 125 height 31
drag, startPoint x: 277, startPoint y: 182, endPoint x: 181, endPoint y: 180, distance: 96.2
click at [181, 180] on header "Sales Orders Dashboard Outwards Sales Orders [PERSON_NAME] ← 1 → Show: 10 5 10 …" at bounding box center [784, 148] width 1218 height 209
drag, startPoint x: 369, startPoint y: 300, endPoint x: 283, endPoint y: 300, distance: 86.0
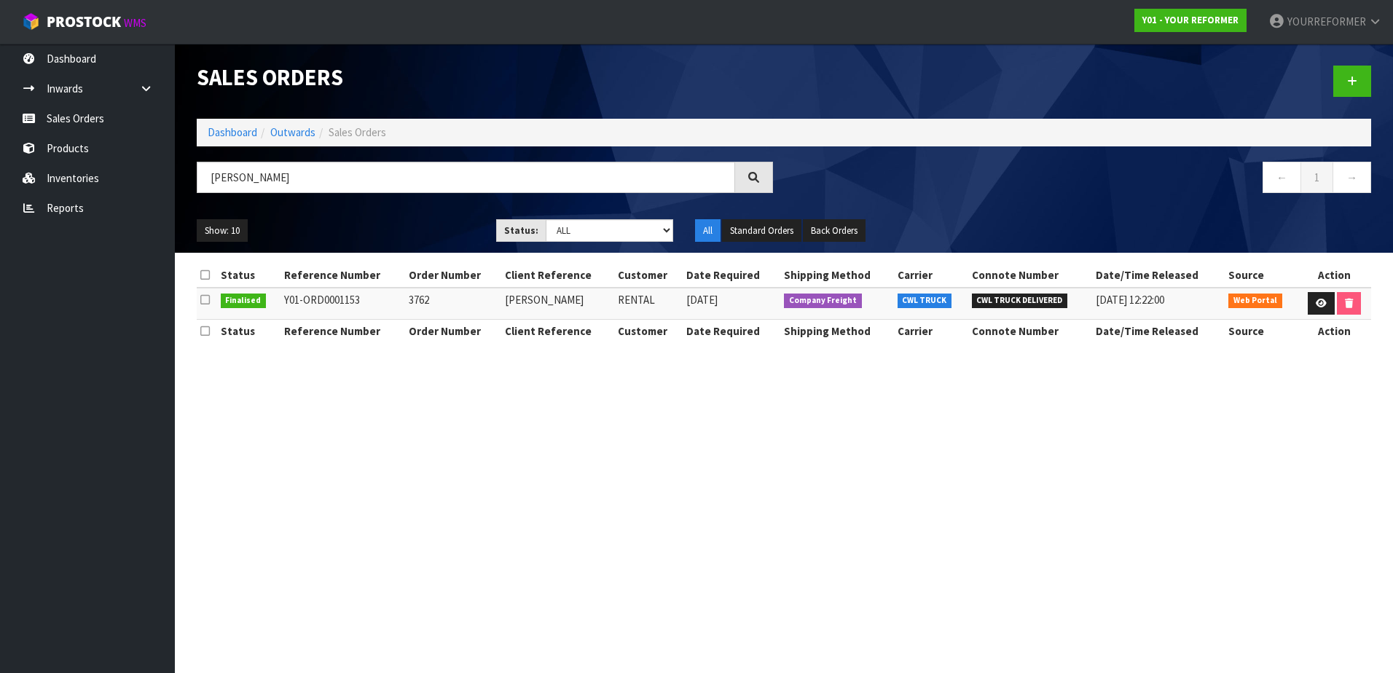
click at [283, 300] on td "Y01-ORD0001153" at bounding box center [343, 303] width 125 height 31
drag, startPoint x: 284, startPoint y: 183, endPoint x: 189, endPoint y: 175, distance: 95.1
click at [198, 179] on input "[PERSON_NAME]" at bounding box center [466, 177] width 538 height 31
type input "[PERSON_NAME]"
drag, startPoint x: 364, startPoint y: 302, endPoint x: 287, endPoint y: 299, distance: 77.3
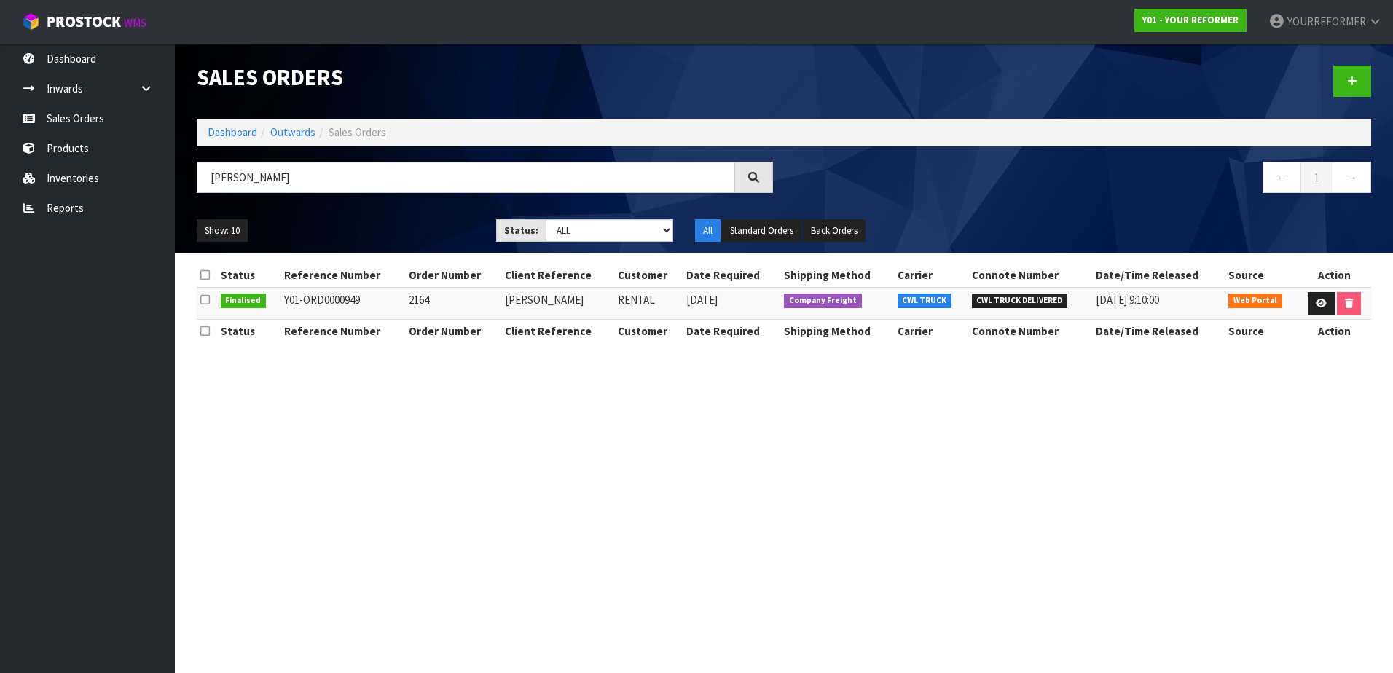
click at [287, 299] on td "Y01-ORD0000949" at bounding box center [343, 303] width 125 height 31
